Goal: Information Seeking & Learning: Learn about a topic

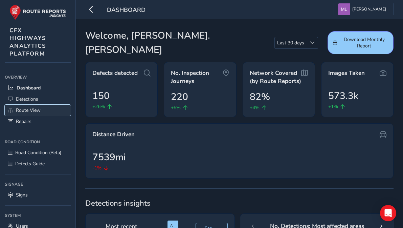
click at [29, 107] on span "Route View" at bounding box center [28, 110] width 25 height 6
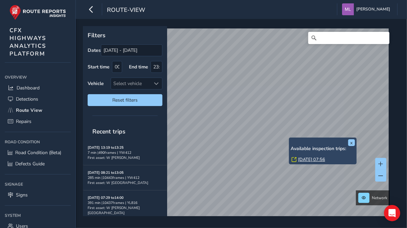
click at [305, 159] on link "[DATE] 07:56" at bounding box center [311, 159] width 27 height 6
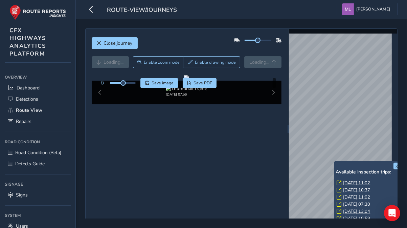
click at [335, 162] on div "x Available inspection trips: [DATE] 11:02 [DATE] 10:37 [DATE] 11:02 [DATE] 07:…" at bounding box center [368, 192] width 68 height 62
click at [352, 181] on link "[DATE] 11:02" at bounding box center [356, 183] width 27 height 6
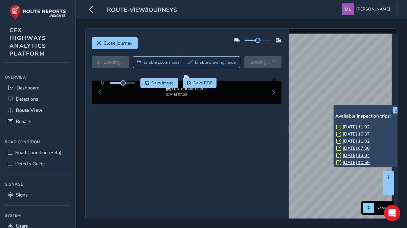
click at [353, 133] on link "[DATE] 10:37" at bounding box center [356, 134] width 27 height 6
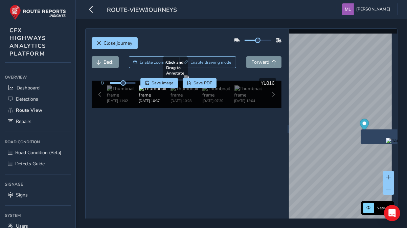
click at [184, 81] on div at bounding box center [186, 77] width 5 height 5
click at [117, 98] on img at bounding box center [123, 91] width 32 height 13
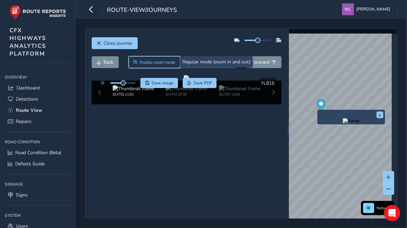
click at [158, 63] on span "Enable zoom mode" at bounding box center [158, 62] width 36 height 5
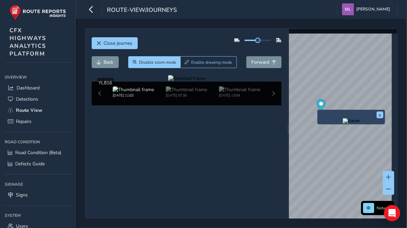
click at [168, 82] on div at bounding box center [186, 78] width 37 height 6
drag, startPoint x: 103, startPoint y: 136, endPoint x: 113, endPoint y: 136, distance: 10.2
click at [179, 82] on div at bounding box center [186, 78] width 37 height 6
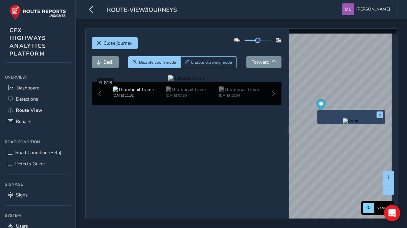
click at [168, 82] on div at bounding box center [186, 78] width 37 height 6
click at [174, 131] on img at bounding box center [310, 114] width 975 height 548
click at [380, 115] on button "x" at bounding box center [380, 114] width 7 height 7
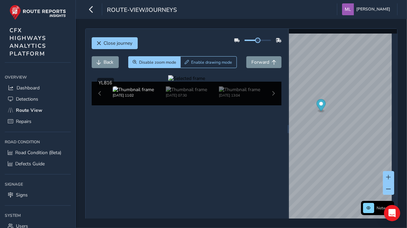
click at [190, 82] on div at bounding box center [186, 78] width 37 height 6
click at [126, 43] on span "Close journey" at bounding box center [118, 43] width 29 height 6
